Goal: Find contact information: Find contact information

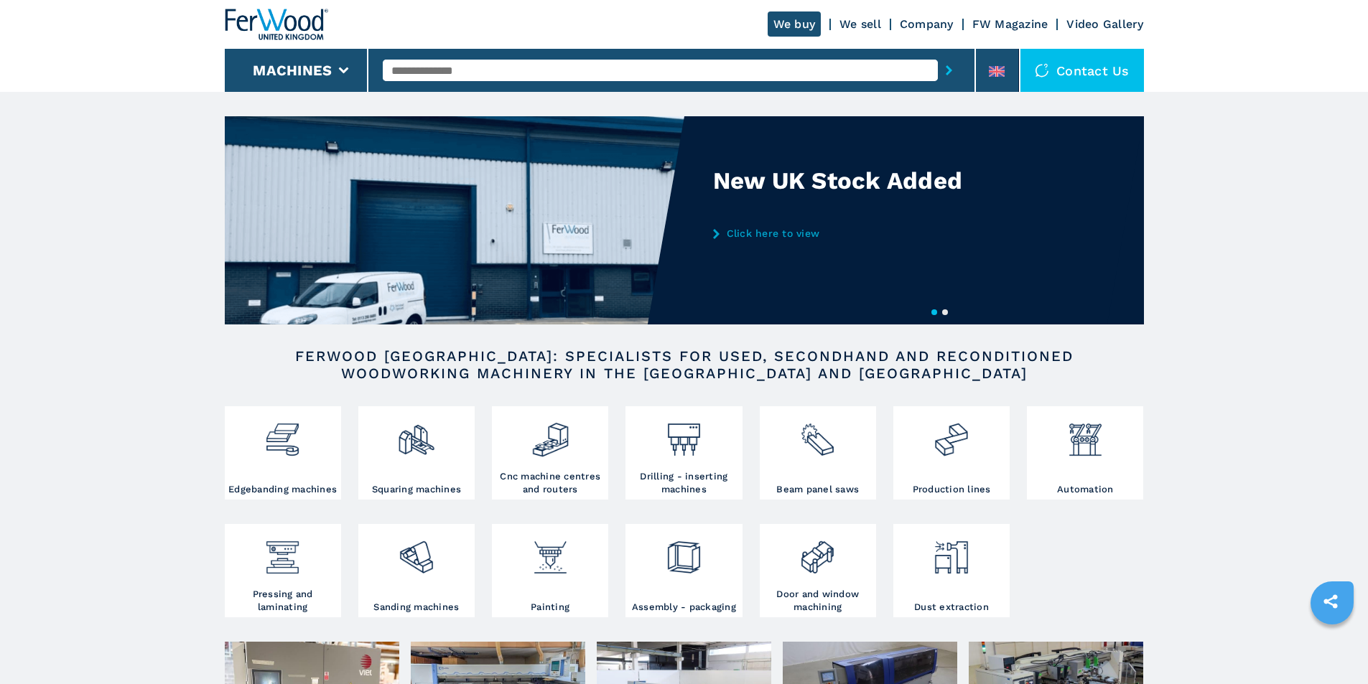
click at [1090, 70] on div "Contact us" at bounding box center [1081, 70] width 123 height 43
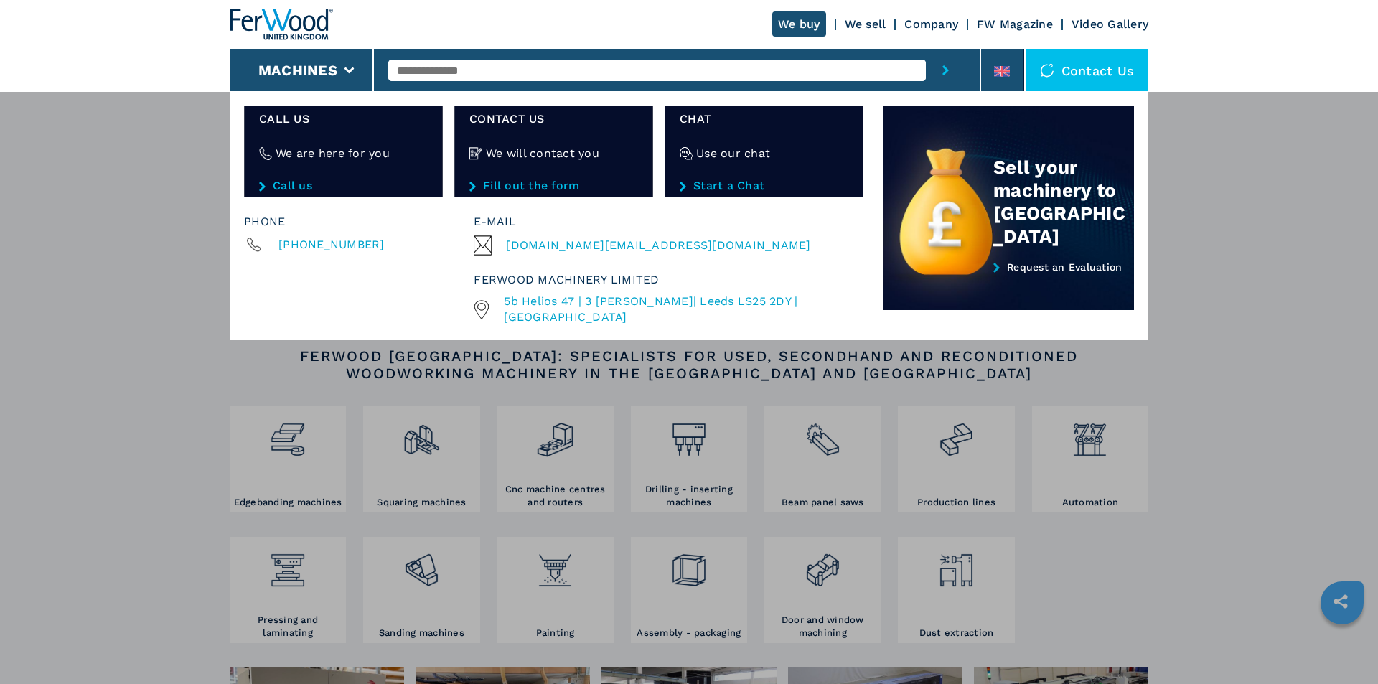
click at [553, 246] on span "[DOMAIN_NAME][EMAIL_ADDRESS][DOMAIN_NAME]" at bounding box center [658, 245] width 304 height 20
click at [709, 269] on li "Ferwood Machinery Limited [STREET_ADDRESS][PERSON_NAME]" at bounding box center [665, 291] width 383 height 70
click at [579, 240] on span "[DOMAIN_NAME][EMAIL_ADDRESS][DOMAIN_NAME]" at bounding box center [658, 245] width 304 height 20
